Goal: Transaction & Acquisition: Purchase product/service

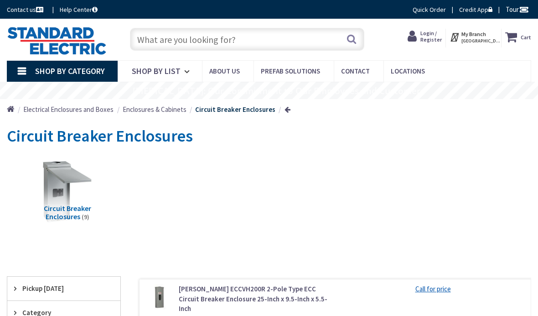
type input "[GEOGRAPHIC_DATA], [GEOGRAPHIC_DATA]"
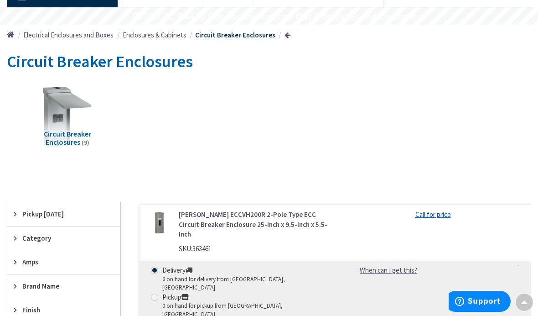
scroll to position [73, 0]
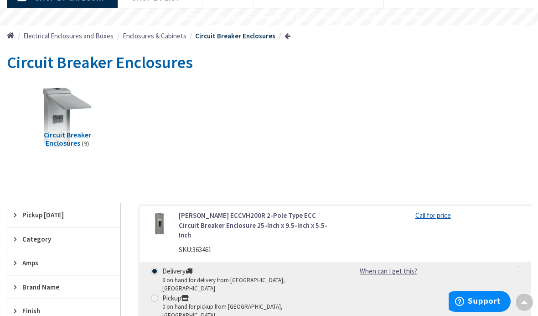
click at [26, 242] on span "Category" at bounding box center [59, 239] width 74 height 10
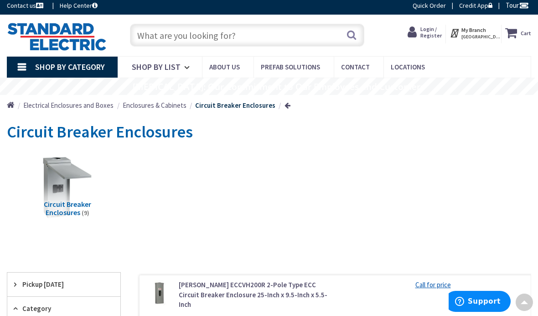
scroll to position [0, 0]
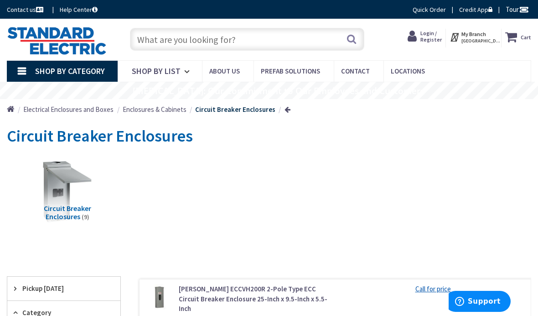
click at [72, 73] on span "Shop By Category" at bounding box center [70, 71] width 70 height 10
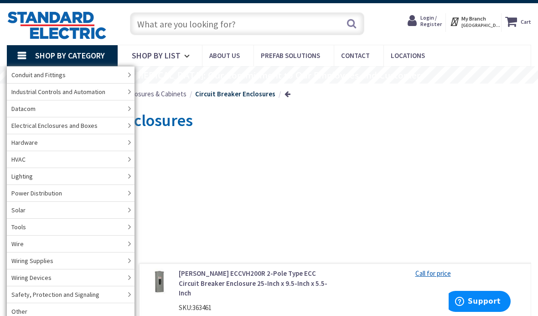
scroll to position [16, 0]
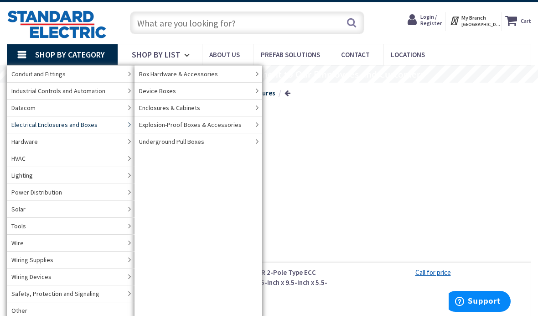
click at [86, 126] on span "Electrical Enclosures and Boxes" at bounding box center [54, 124] width 86 height 9
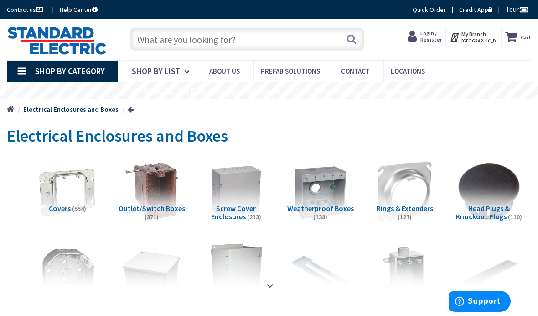
click at [49, 75] on span "Shop By Category" at bounding box center [70, 71] width 70 height 10
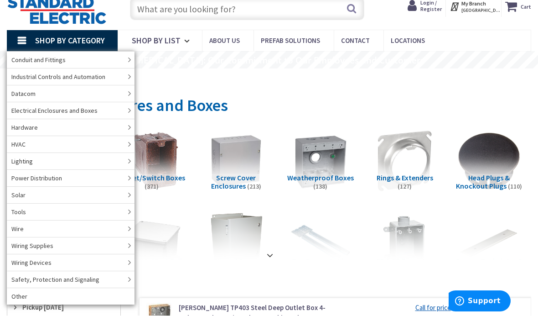
scroll to position [31, 0]
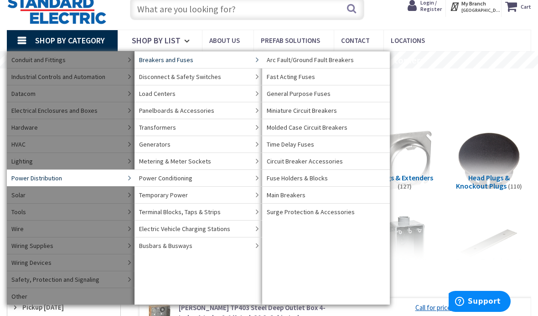
click at [302, 112] on span "Miniature Circuit Breakers" at bounding box center [302, 110] width 70 height 9
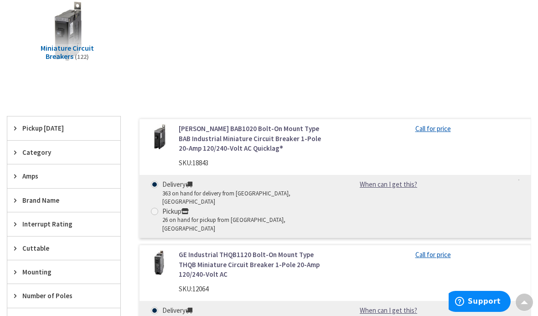
scroll to position [196, 0]
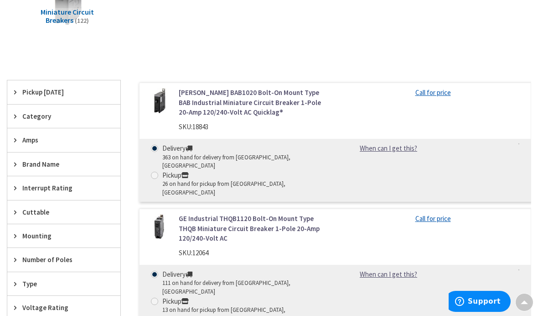
click at [16, 143] on div "Amps" at bounding box center [63, 139] width 113 height 23
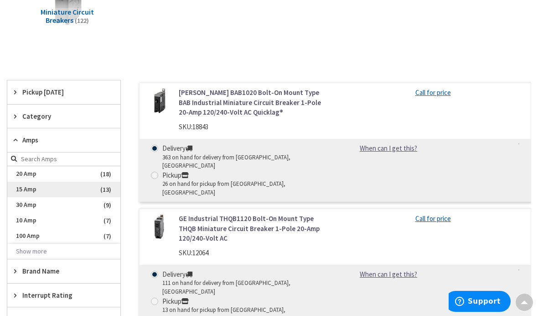
click at [28, 188] on span "15 Amp" at bounding box center [63, 190] width 113 height 16
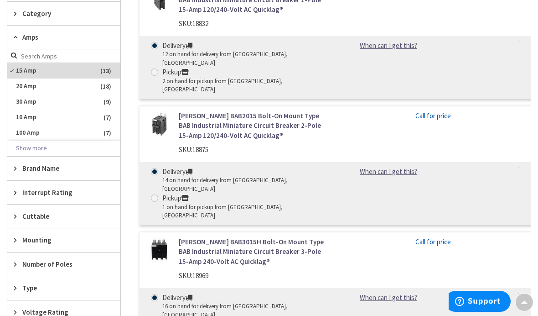
scroll to position [313, 0]
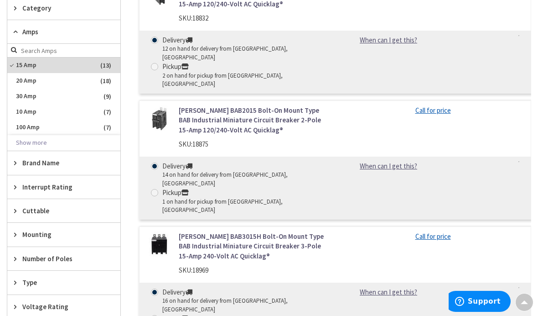
click at [35, 235] on span "Mounting" at bounding box center [59, 235] width 74 height 10
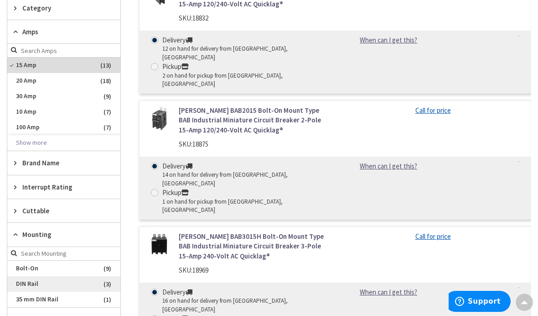
click at [32, 280] on span "DIN Rail" at bounding box center [63, 284] width 113 height 16
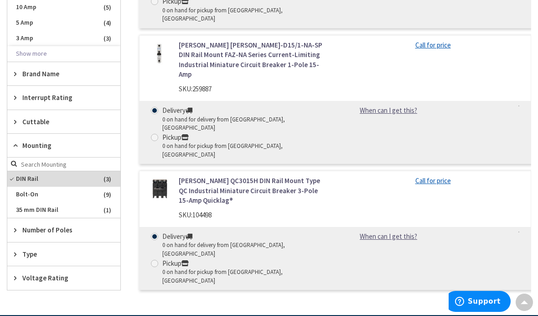
scroll to position [378, 0]
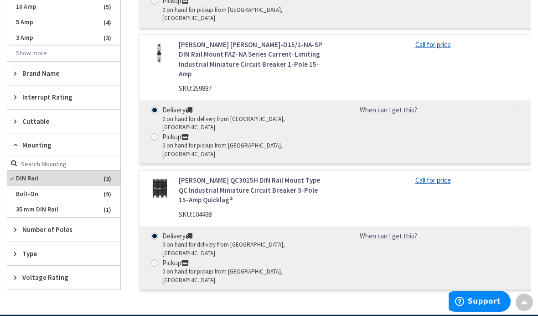
click at [65, 229] on span "Number of Poles" at bounding box center [59, 229] width 74 height 10
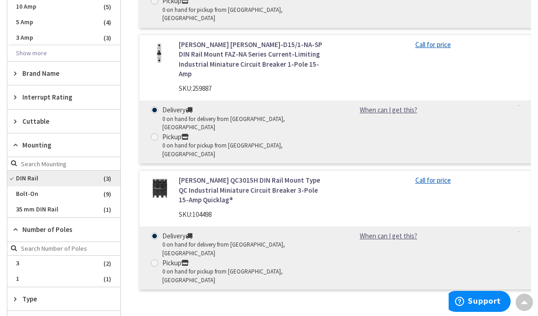
click at [67, 177] on span "DIN Rail" at bounding box center [63, 179] width 113 height 16
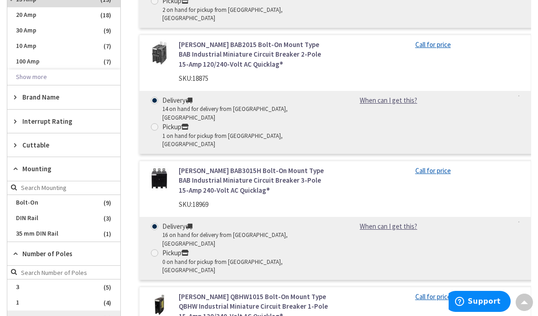
click at [105, 314] on span "2" at bounding box center [63, 318] width 113 height 16
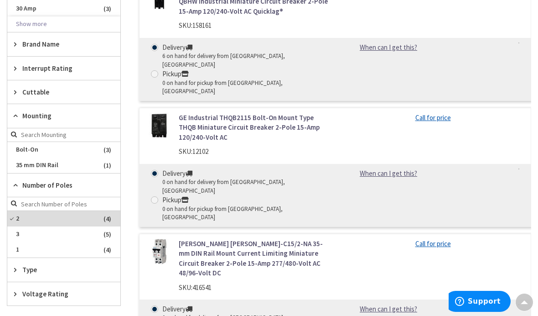
scroll to position [432, 0]
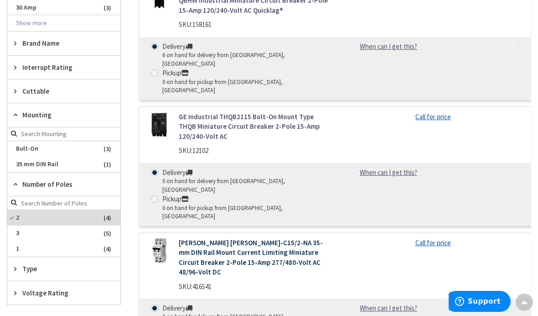
click at [188, 238] on link "Eaton FAZ-C15/2-NA 35-mm DIN Rail Mount Current Limiting Miniature Circuit Brea…" at bounding box center [254, 257] width 150 height 39
